Goal: Find specific page/section: Find specific page/section

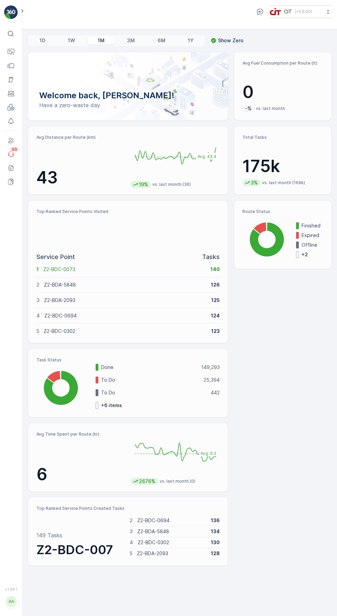
click at [13, 67] on icon at bounding box center [11, 66] width 7 height 7
click at [51, 105] on link "Activities" at bounding box center [40, 104] width 36 height 10
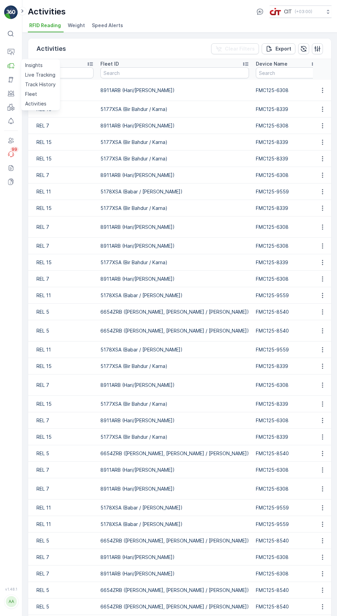
click at [187, 28] on ul "RFID Reading Weight Speed Alerts" at bounding box center [177, 27] width 298 height 12
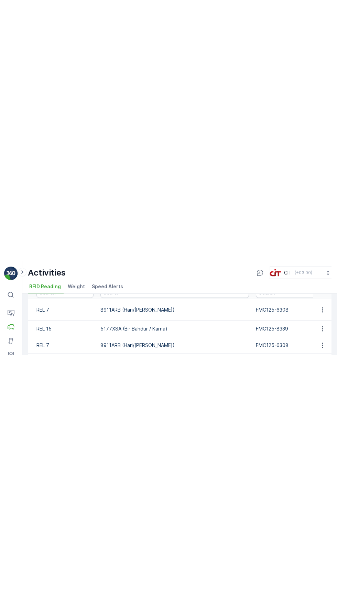
scroll to position [41, 0]
